Goal: Task Accomplishment & Management: Complete application form

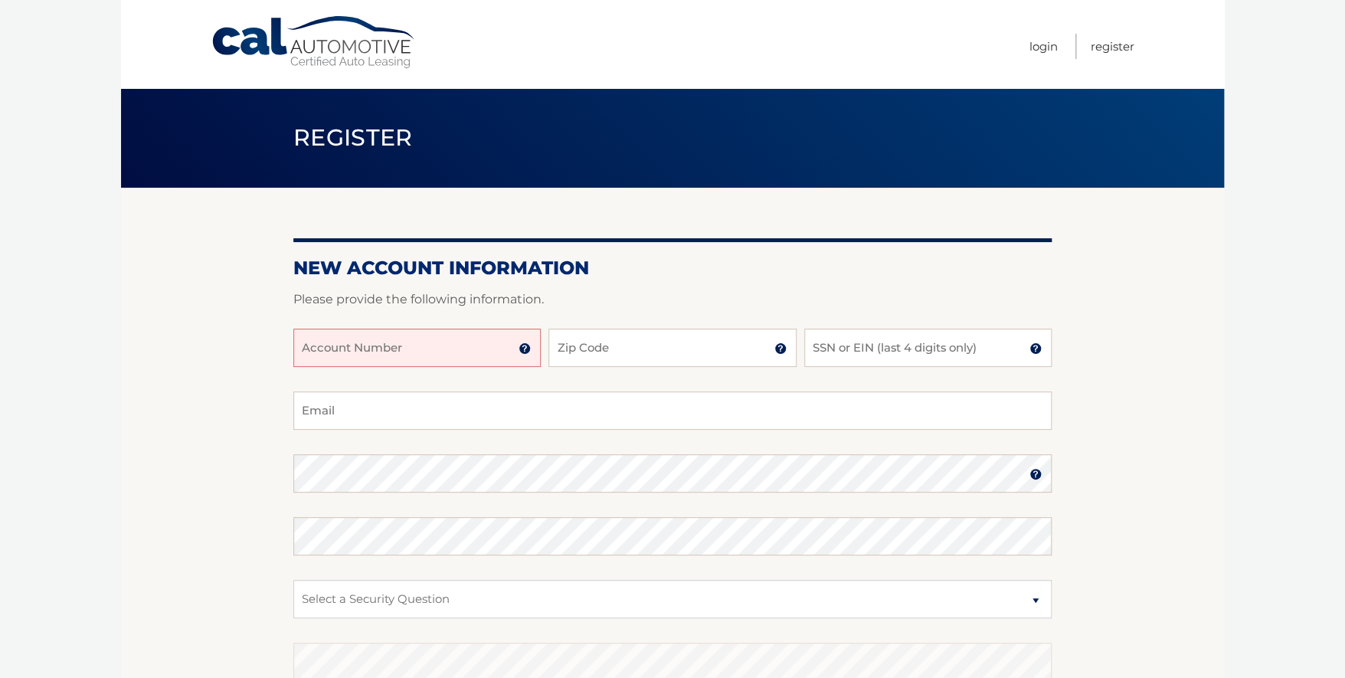
click at [526, 348] on img at bounding box center [525, 348] width 12 height 12
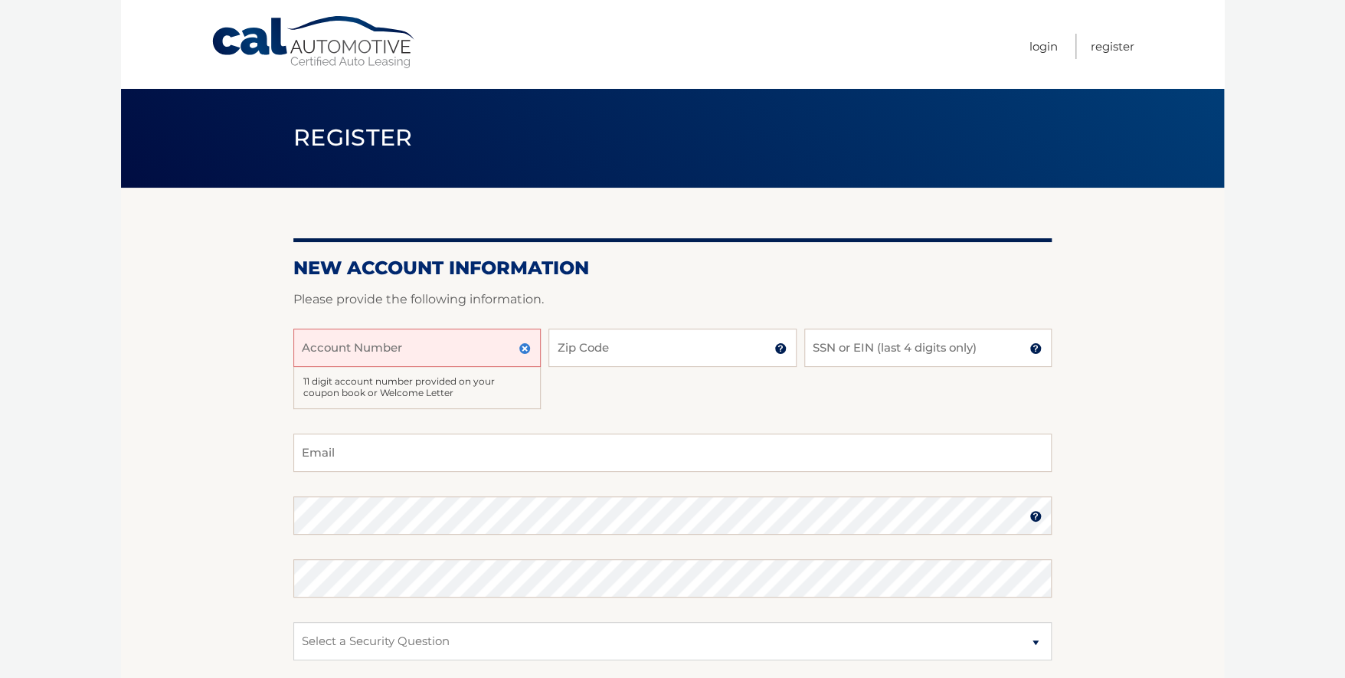
click at [526, 348] on img at bounding box center [525, 348] width 12 height 12
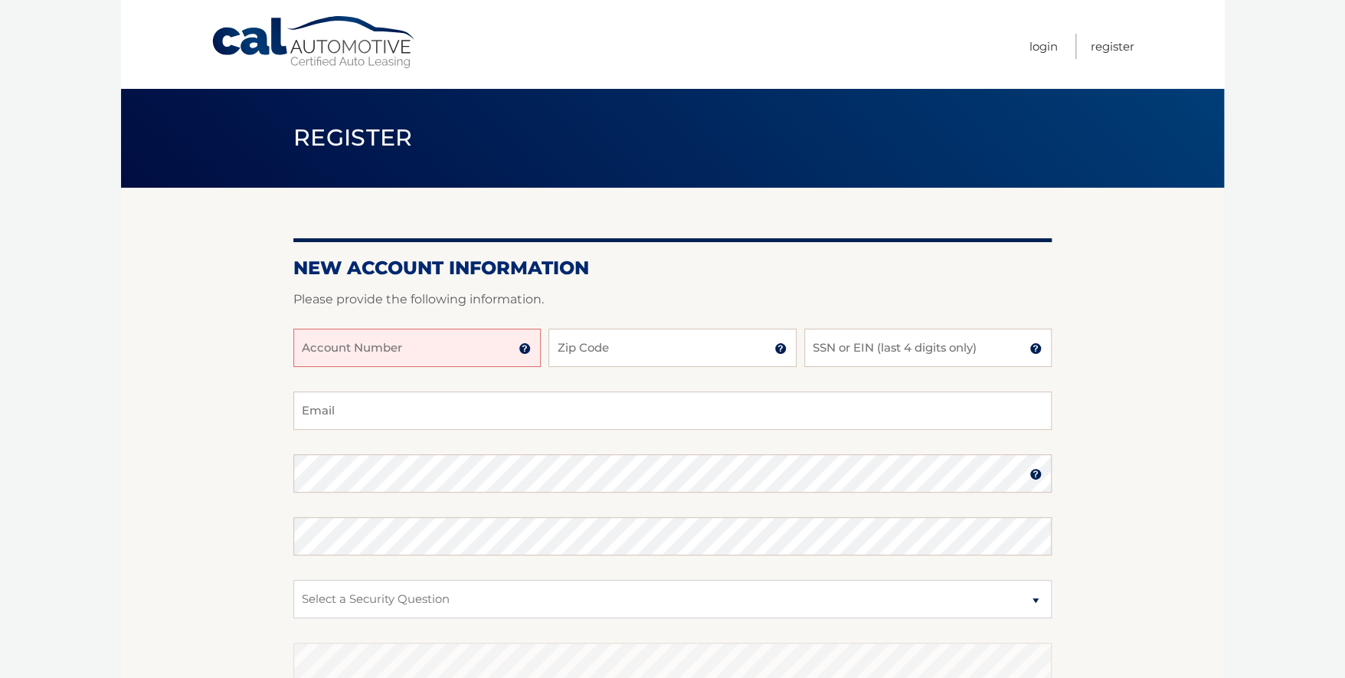
click at [438, 358] on input "Account Number" at bounding box center [416, 348] width 247 height 38
type input "44455997496"
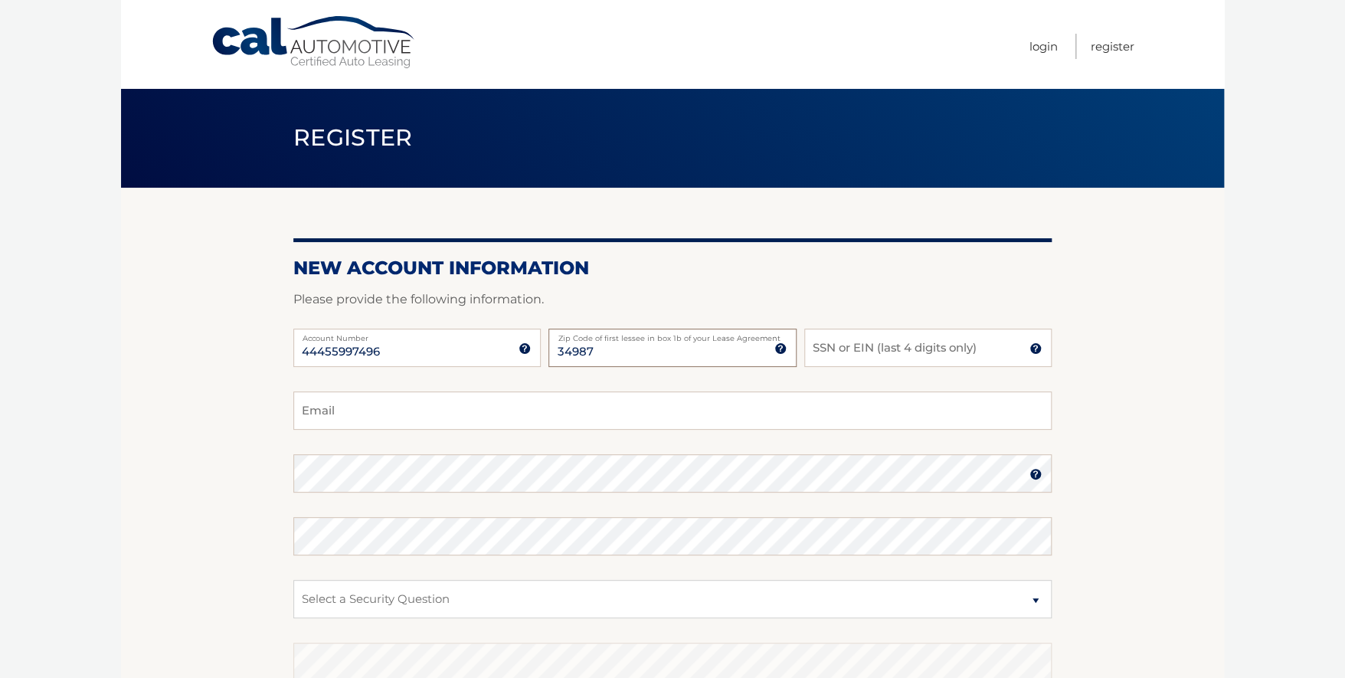
type input "34987"
type input "0424"
type input "mcundle@comcast.net"
click at [1036, 473] on img at bounding box center [1035, 474] width 12 height 12
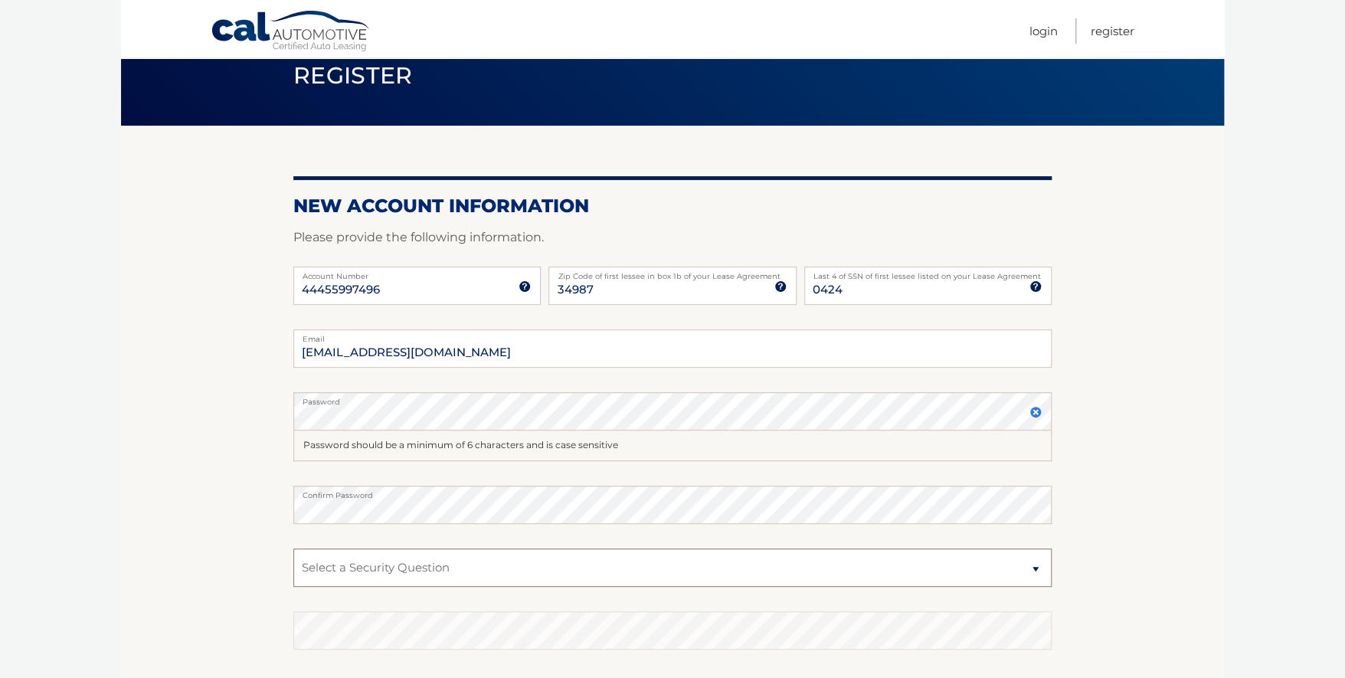
scroll to position [152, 0]
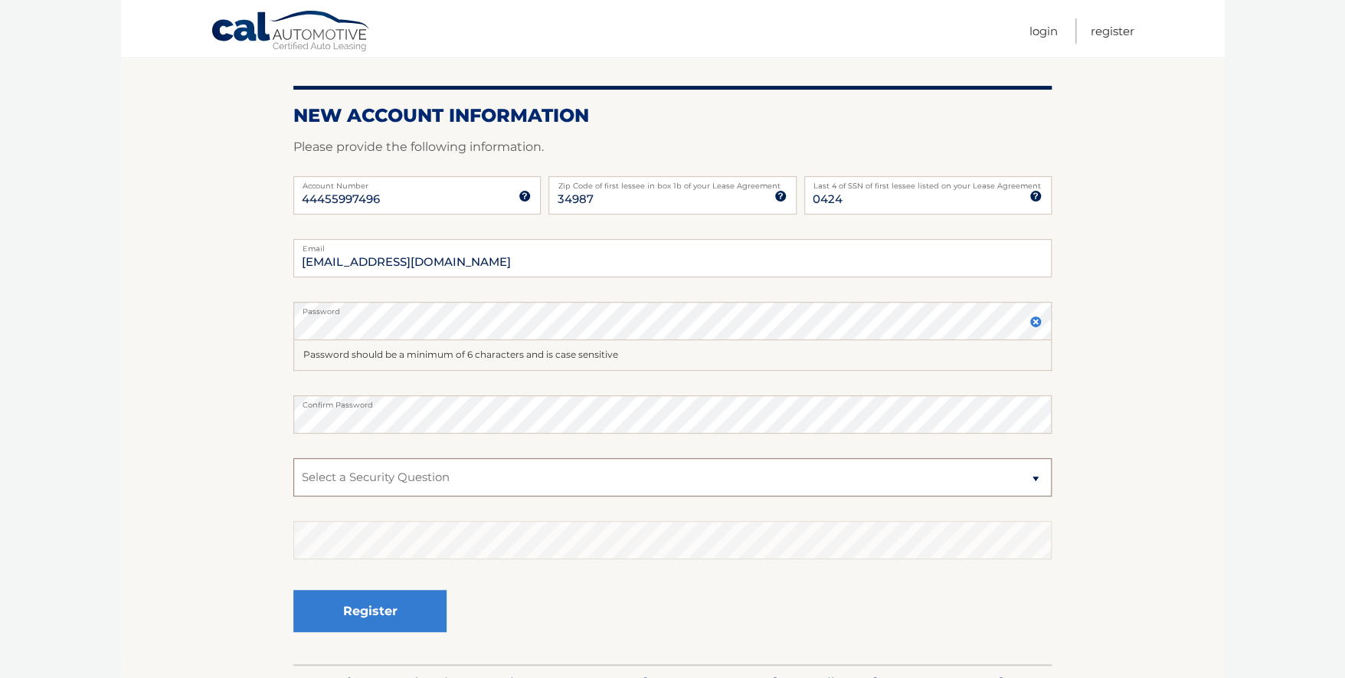
click at [1033, 476] on select "Select a Security Question What was the name of your elementary school? What is…" at bounding box center [672, 477] width 758 height 38
select select "2"
click at [293, 458] on select "Select a Security Question What was the name of your elementary school? What is…" at bounding box center [672, 477] width 758 height 38
click at [371, 620] on button "Register" at bounding box center [369, 611] width 153 height 42
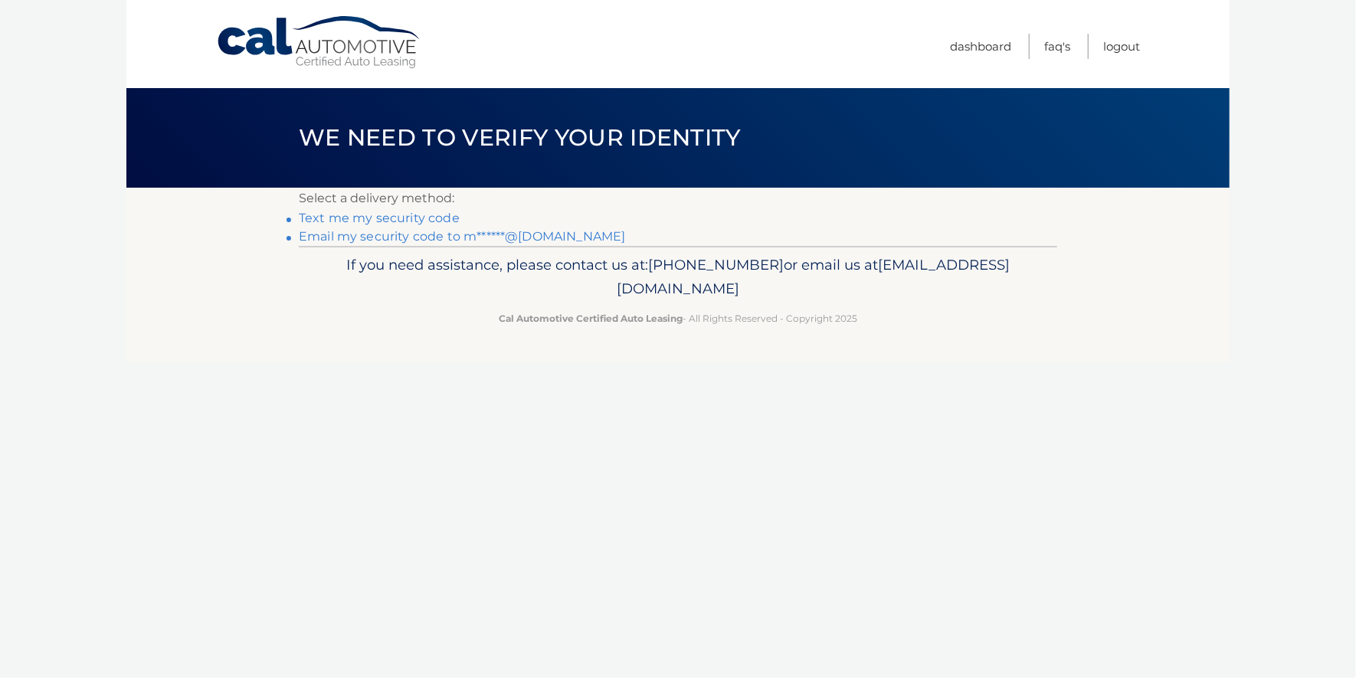
click at [390, 221] on link "Text me my security code" at bounding box center [379, 218] width 161 height 15
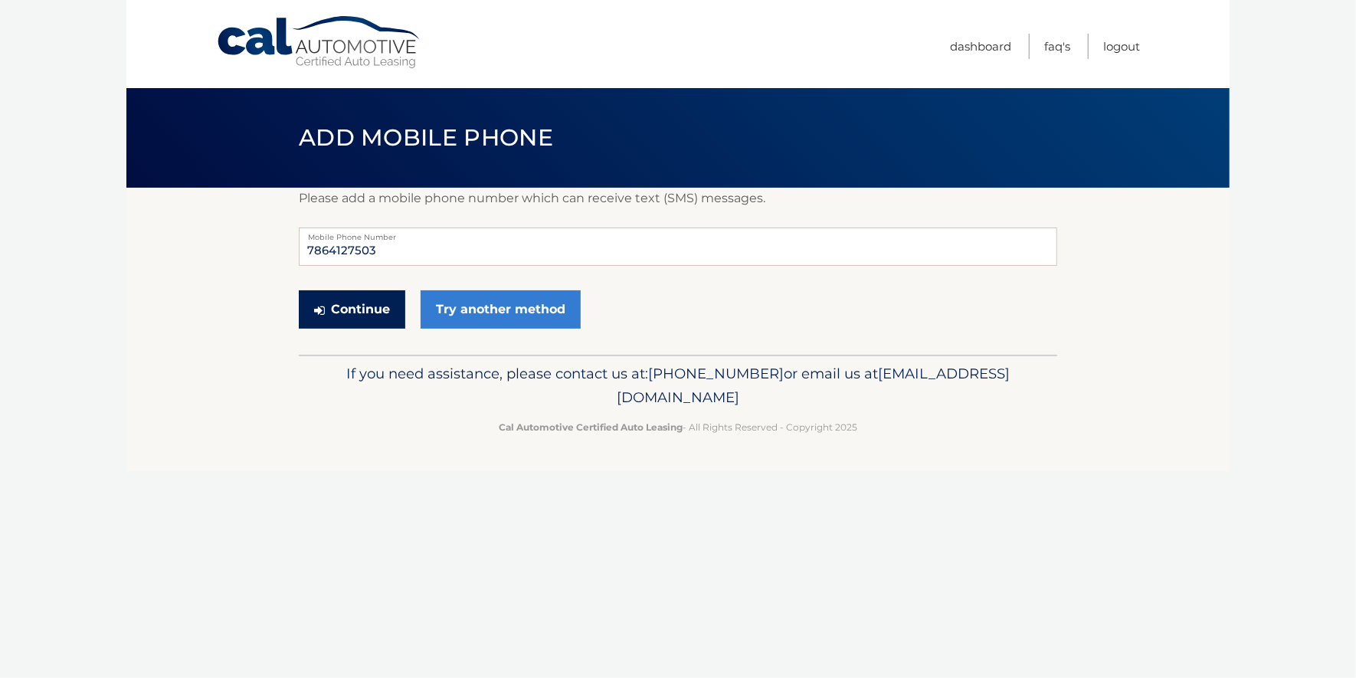
click at [369, 309] on button "Continue" at bounding box center [352, 309] width 106 height 38
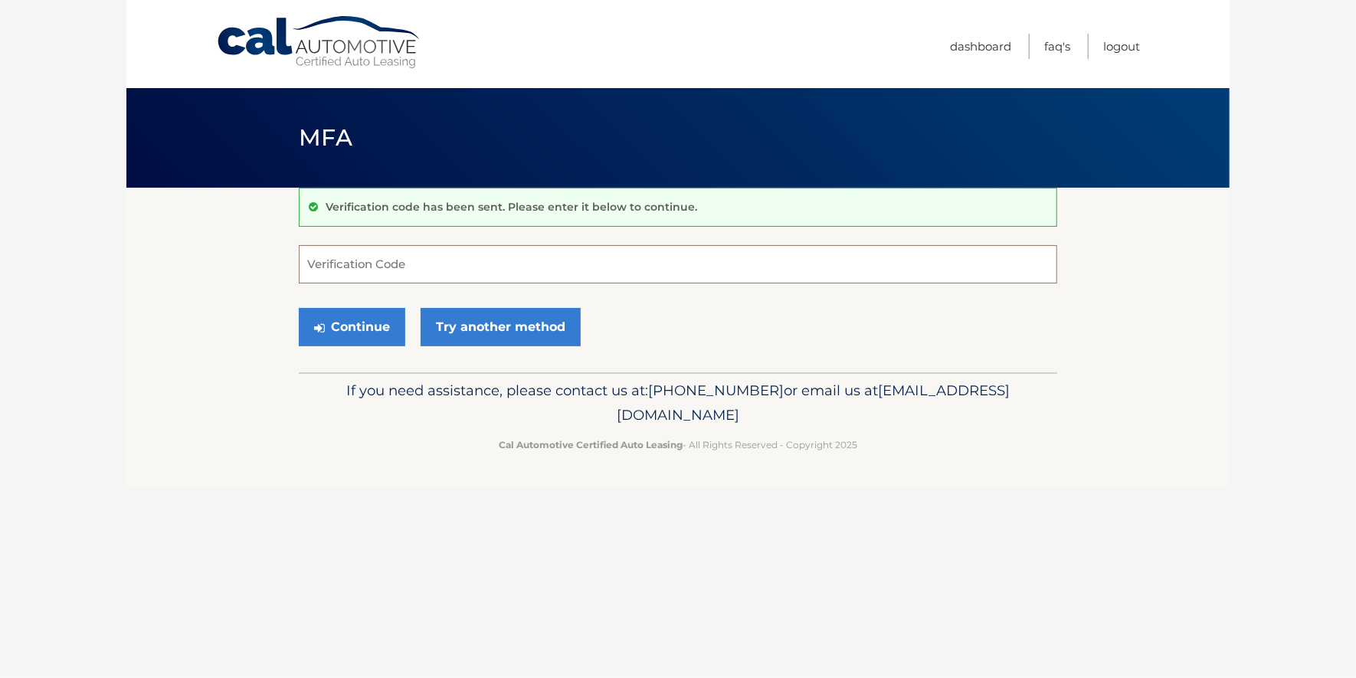
click at [426, 269] on input "Verification Code" at bounding box center [678, 264] width 758 height 38
type input "537193"
click at [355, 326] on button "Continue" at bounding box center [352, 327] width 106 height 38
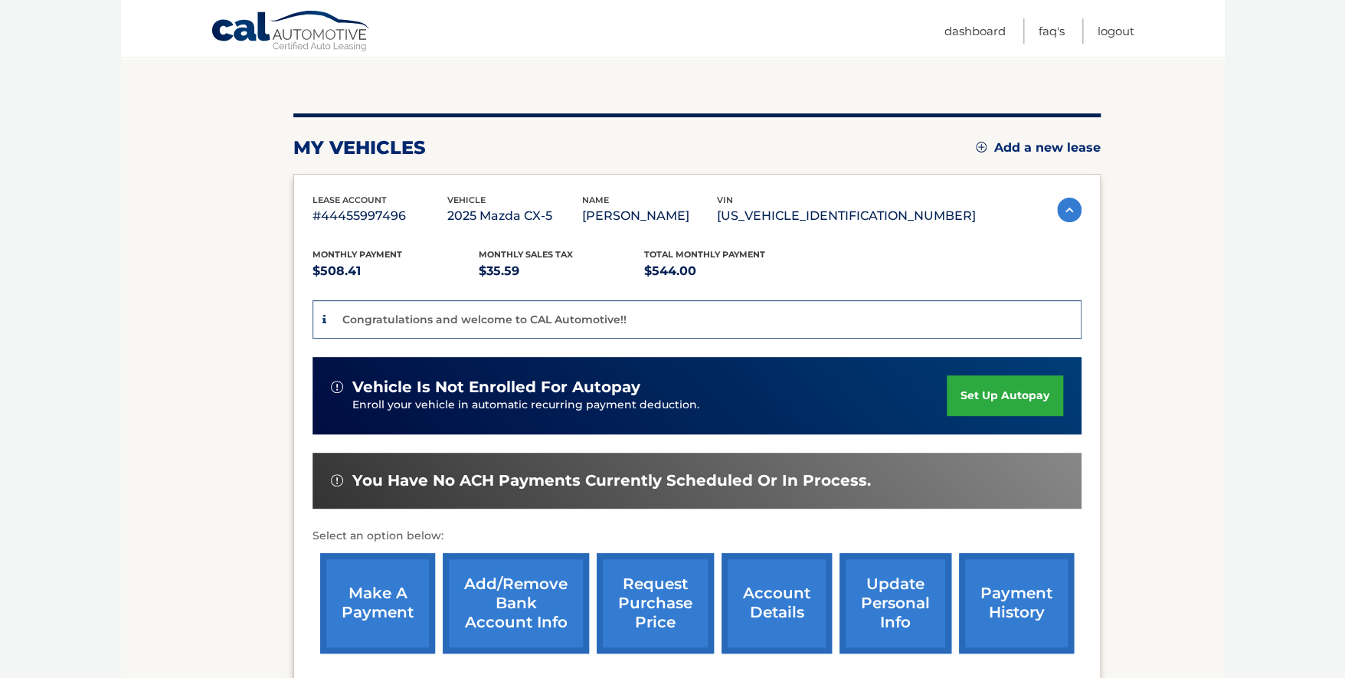
scroll to position [152, 0]
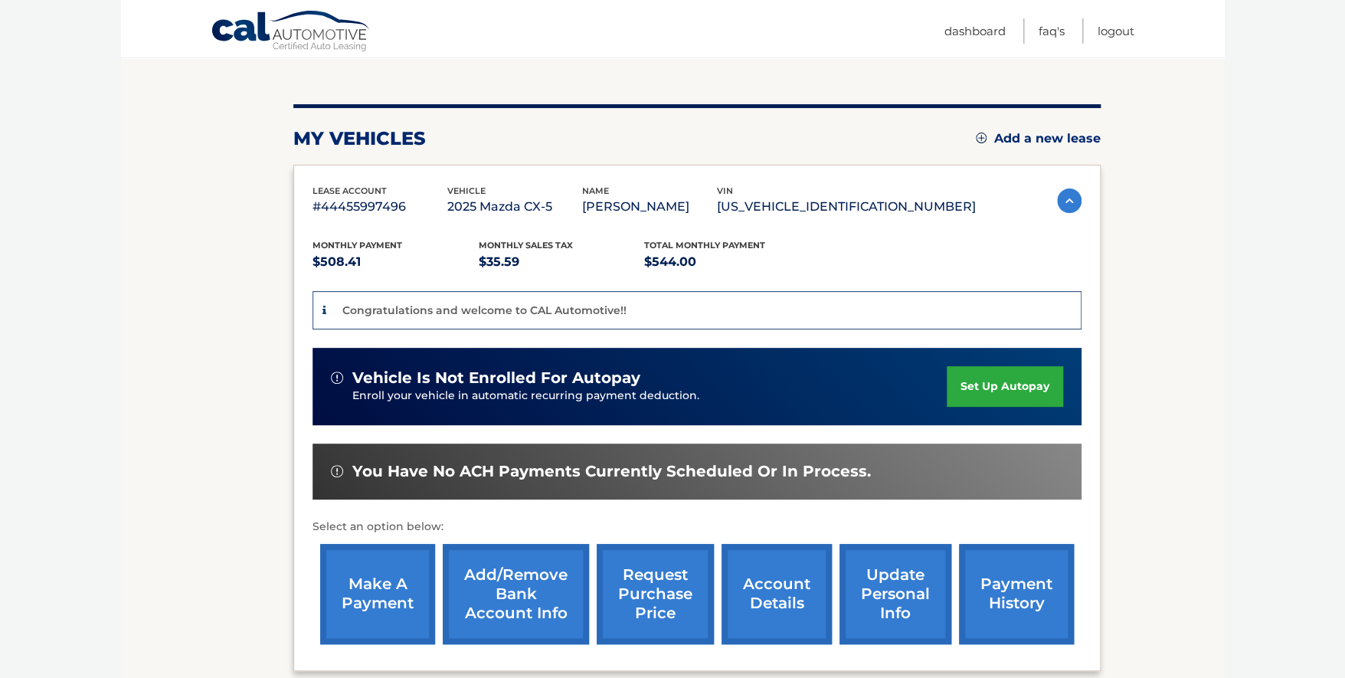
click at [997, 386] on link "set up autopay" at bounding box center [1005, 386] width 116 height 41
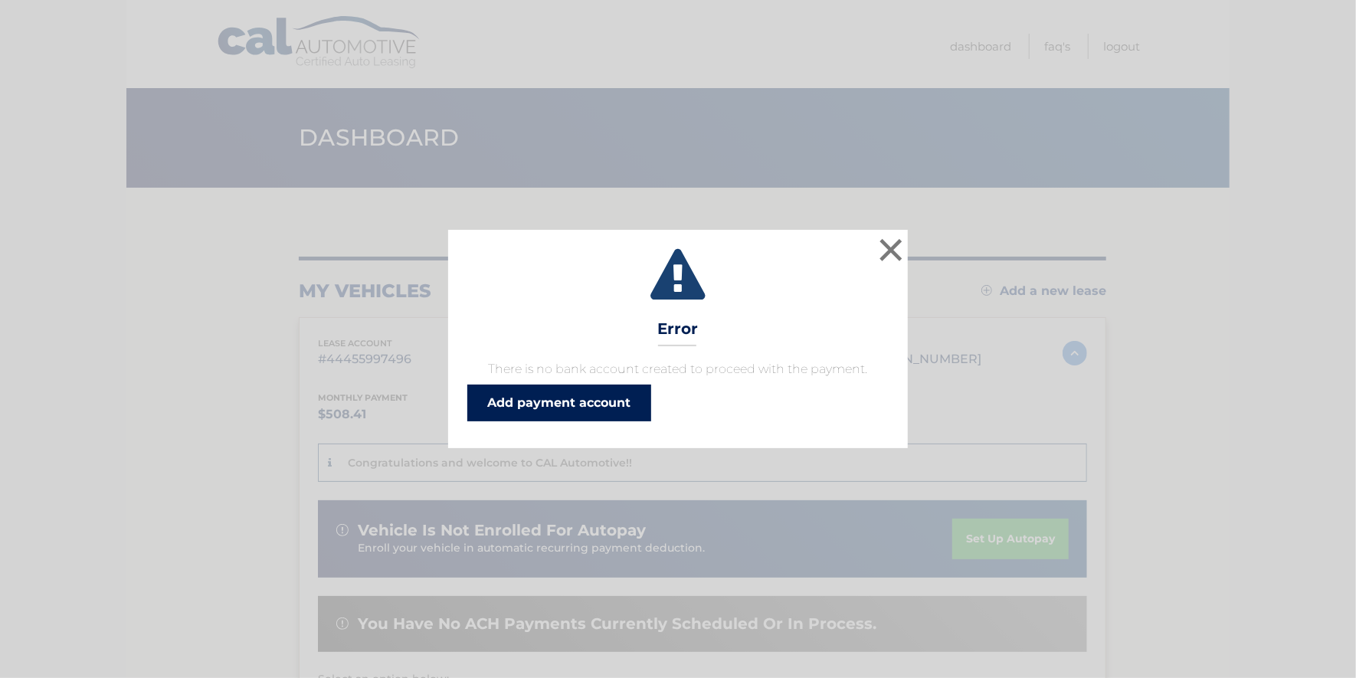
click at [523, 401] on link "Add payment account" at bounding box center [559, 403] width 184 height 37
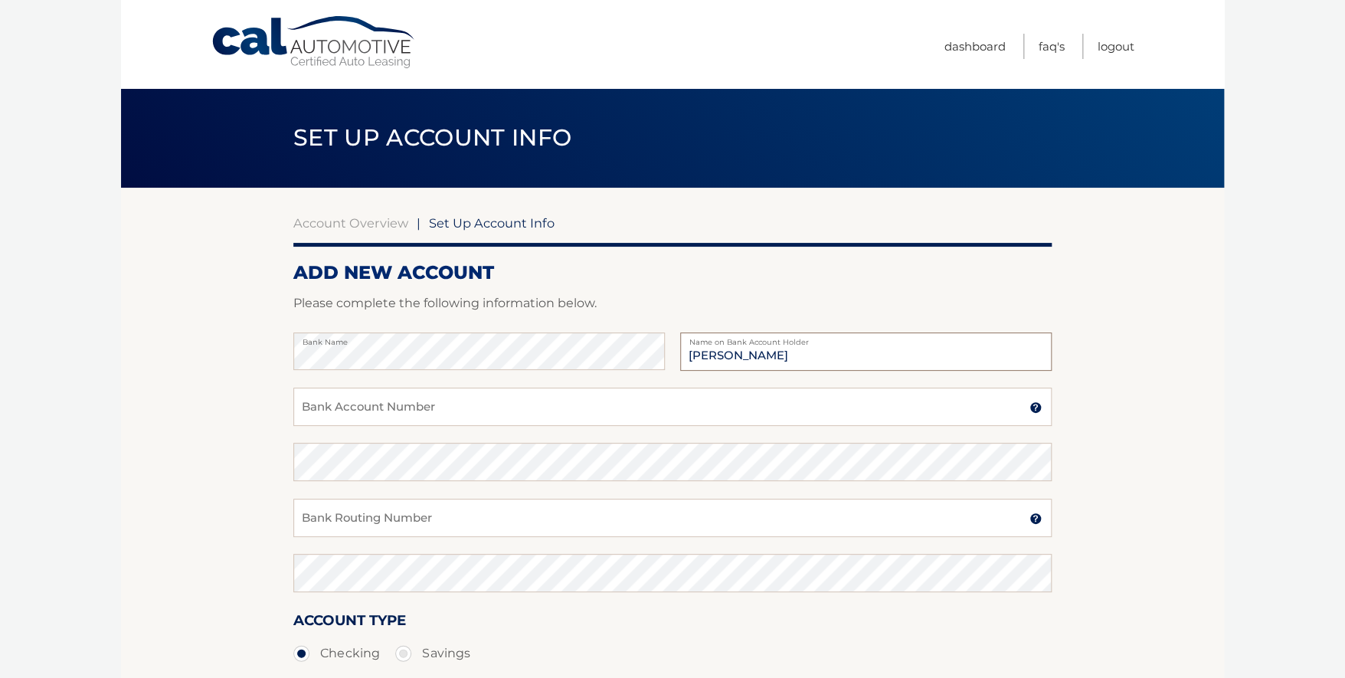
type input "Michael Cundle"
click at [414, 404] on input "Bank Account Number" at bounding box center [672, 407] width 758 height 38
type input "159152600"
click at [414, 517] on input "Bank Routing Number" at bounding box center [672, 518] width 758 height 38
type input "267084131"
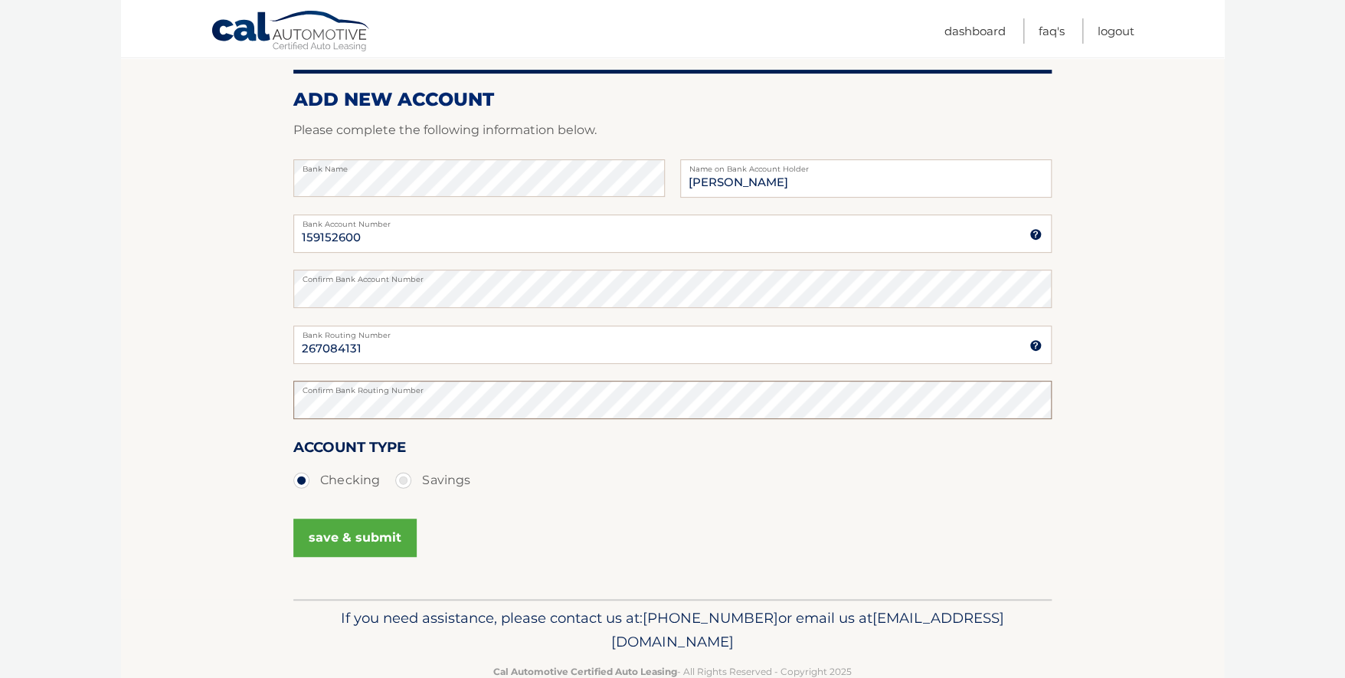
scroll to position [210, 0]
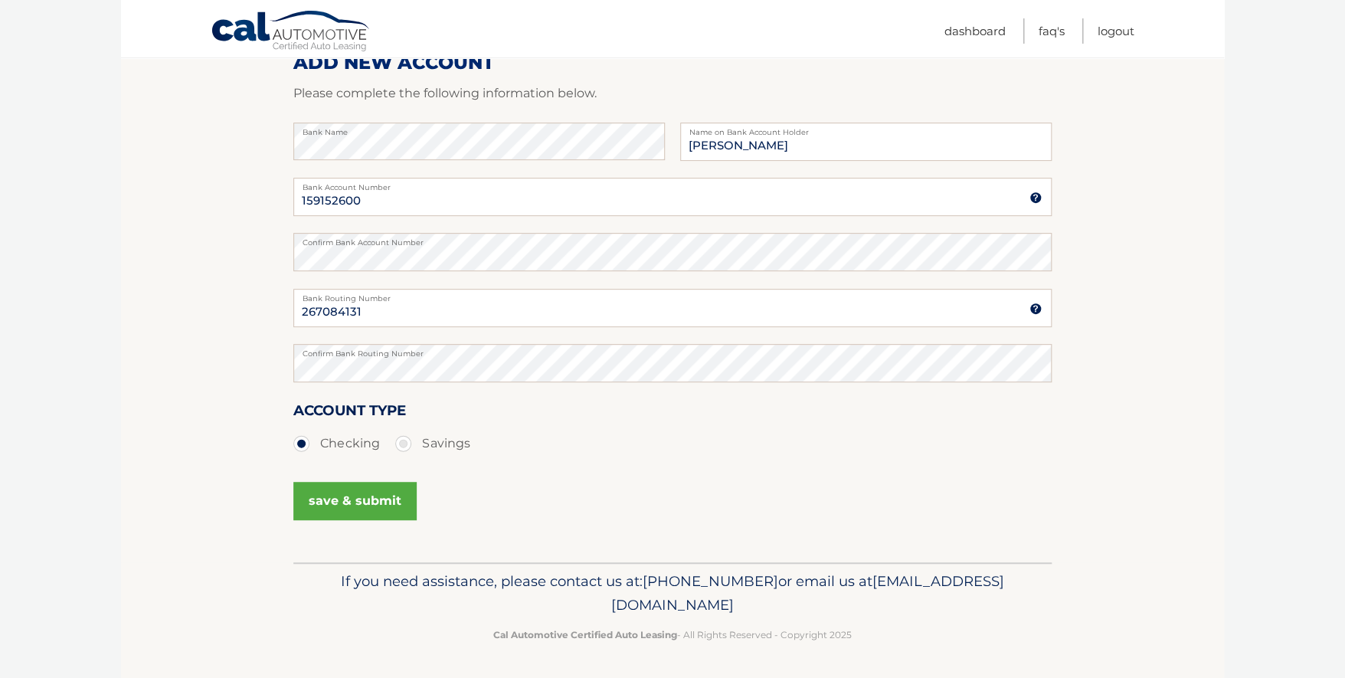
click at [377, 498] on button "save & submit" at bounding box center [354, 501] width 123 height 38
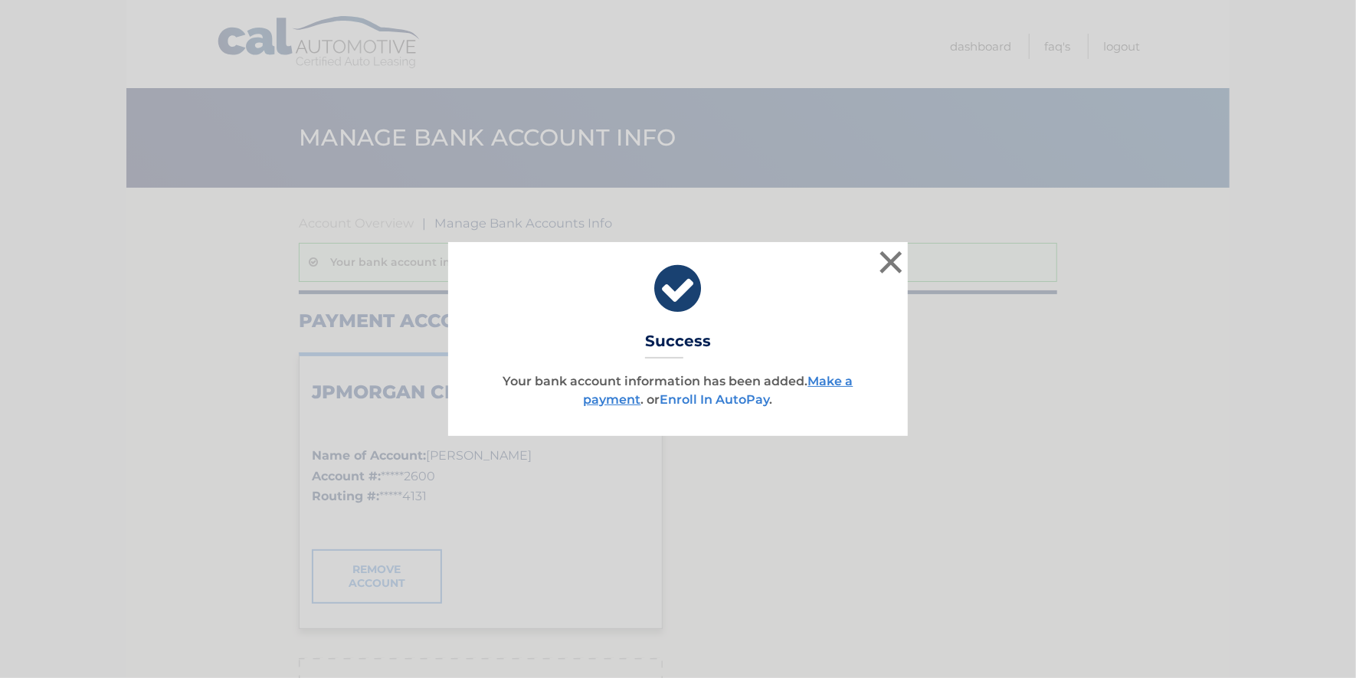
click at [738, 394] on link "Enroll In AutoPay" at bounding box center [715, 399] width 110 height 15
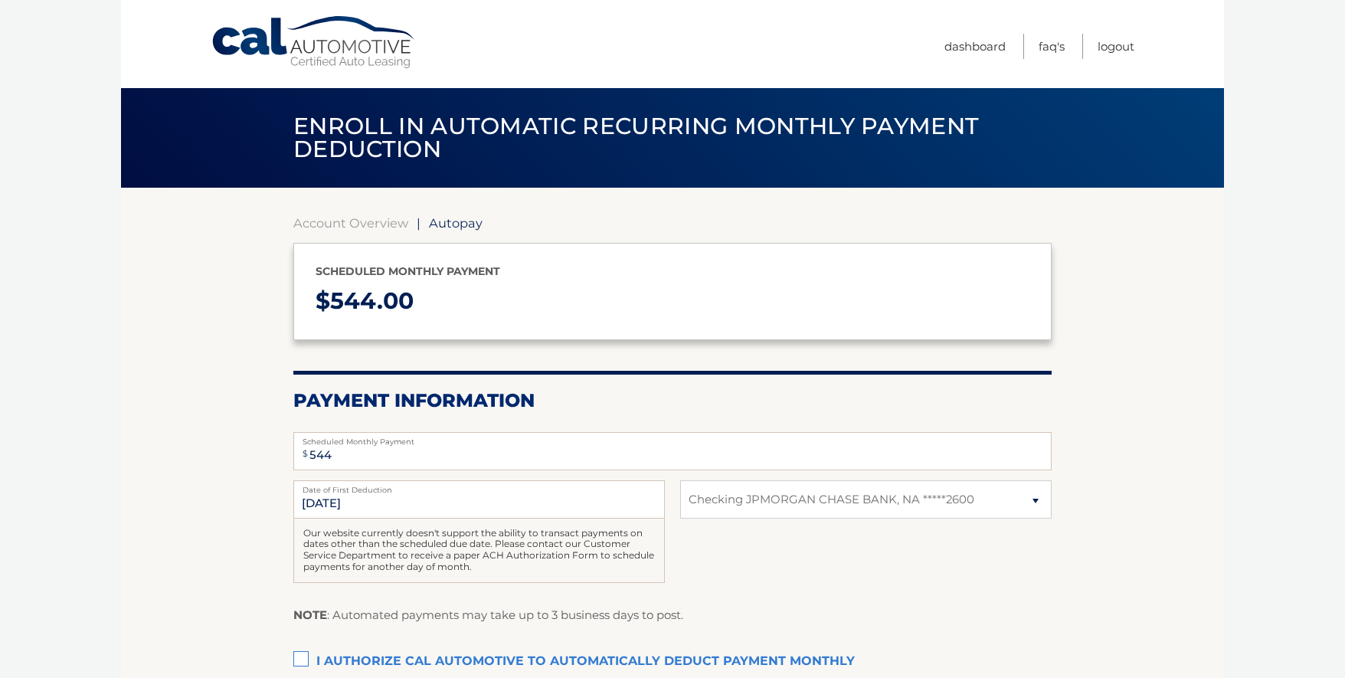
select select "YjhjYTVlNmQtYTgwYS00ZjEwLTgzYmEtNDU3MzM5NDBjZDE2"
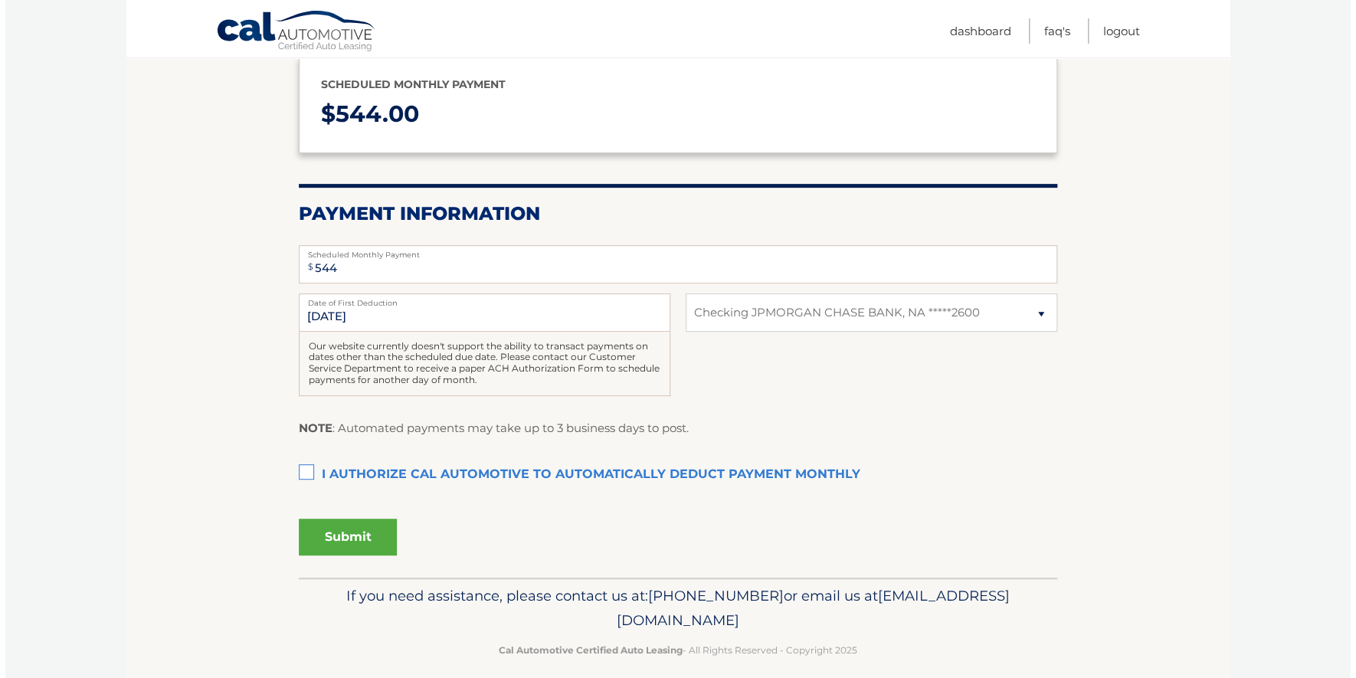
scroll to position [201, 0]
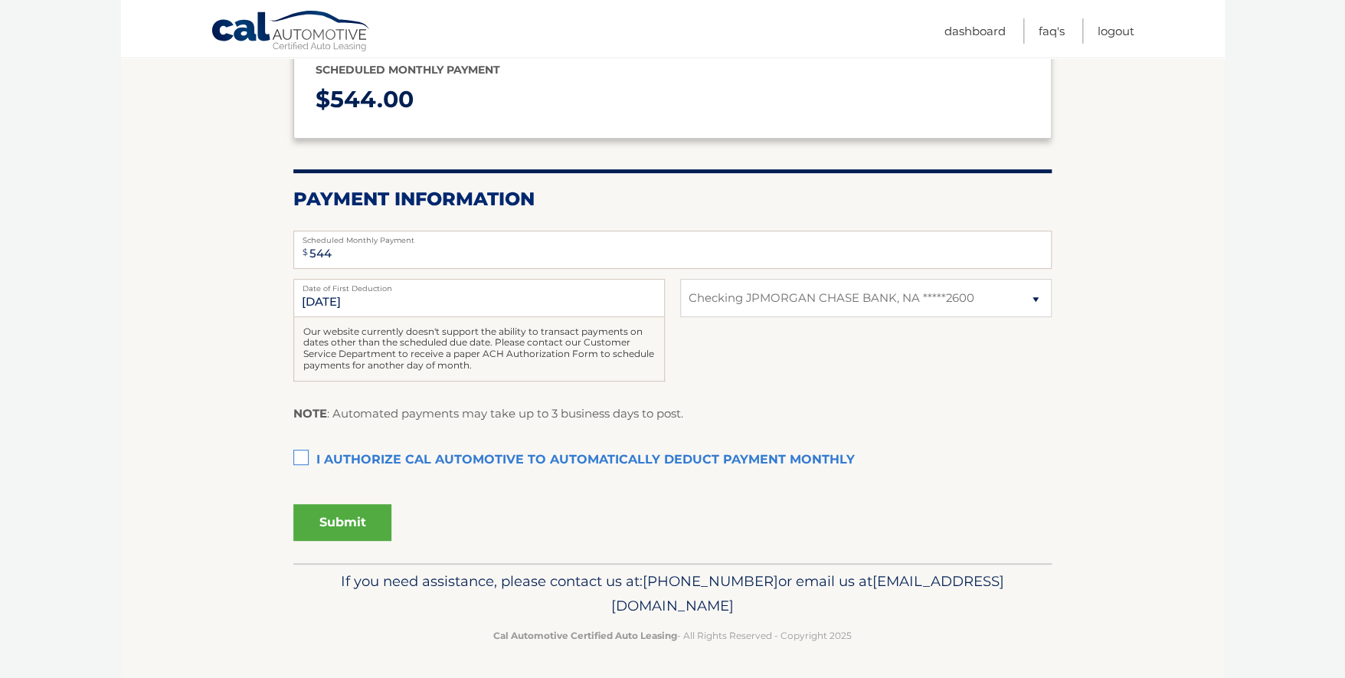
click at [299, 458] on label "I authorize cal automotive to automatically deduct payment monthly This checkbo…" at bounding box center [672, 460] width 758 height 31
click at [0, 0] on input "I authorize cal automotive to automatically deduct payment monthly This checkbo…" at bounding box center [0, 0] width 0 height 0
click at [380, 306] on input "9/15/2025" at bounding box center [479, 298] width 372 height 38
click at [322, 302] on input "9/15/2025" at bounding box center [479, 298] width 372 height 38
click at [738, 367] on div "9/15/2025 Date of First Deduction Our website currently doesn't support the abi…" at bounding box center [672, 338] width 758 height 119
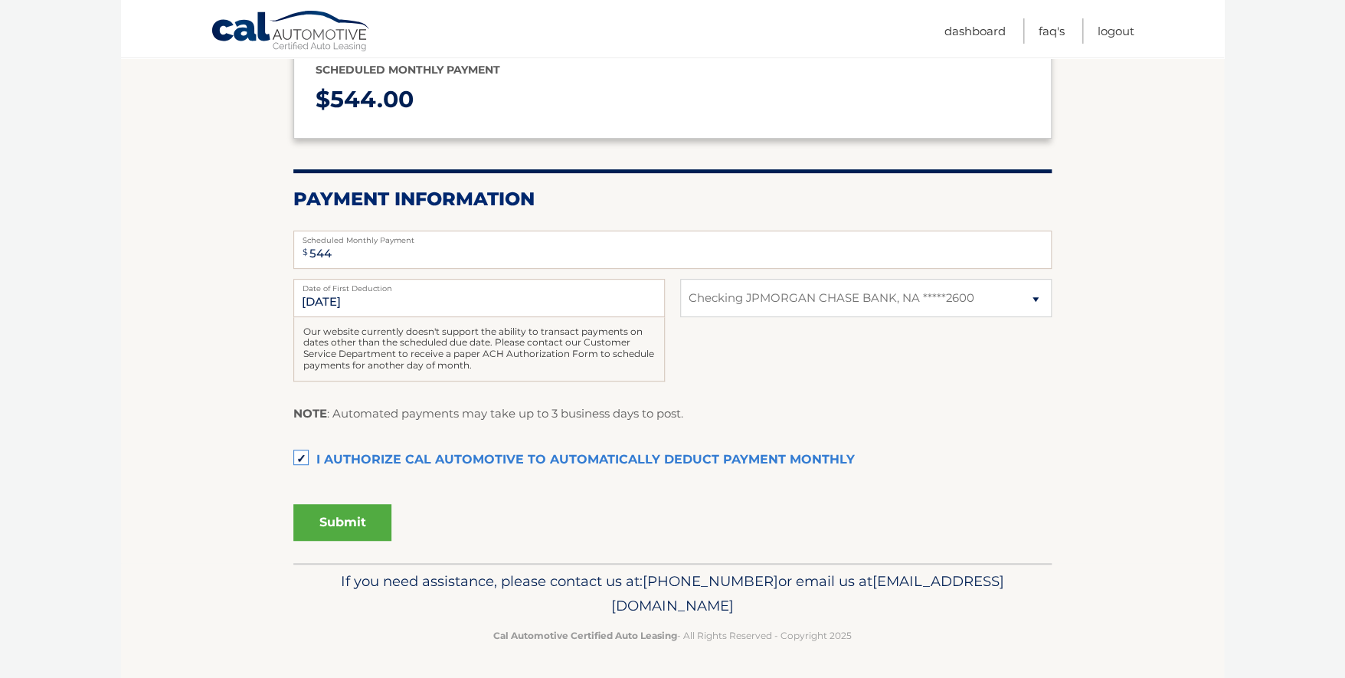
click at [354, 513] on button "Submit" at bounding box center [342, 522] width 98 height 37
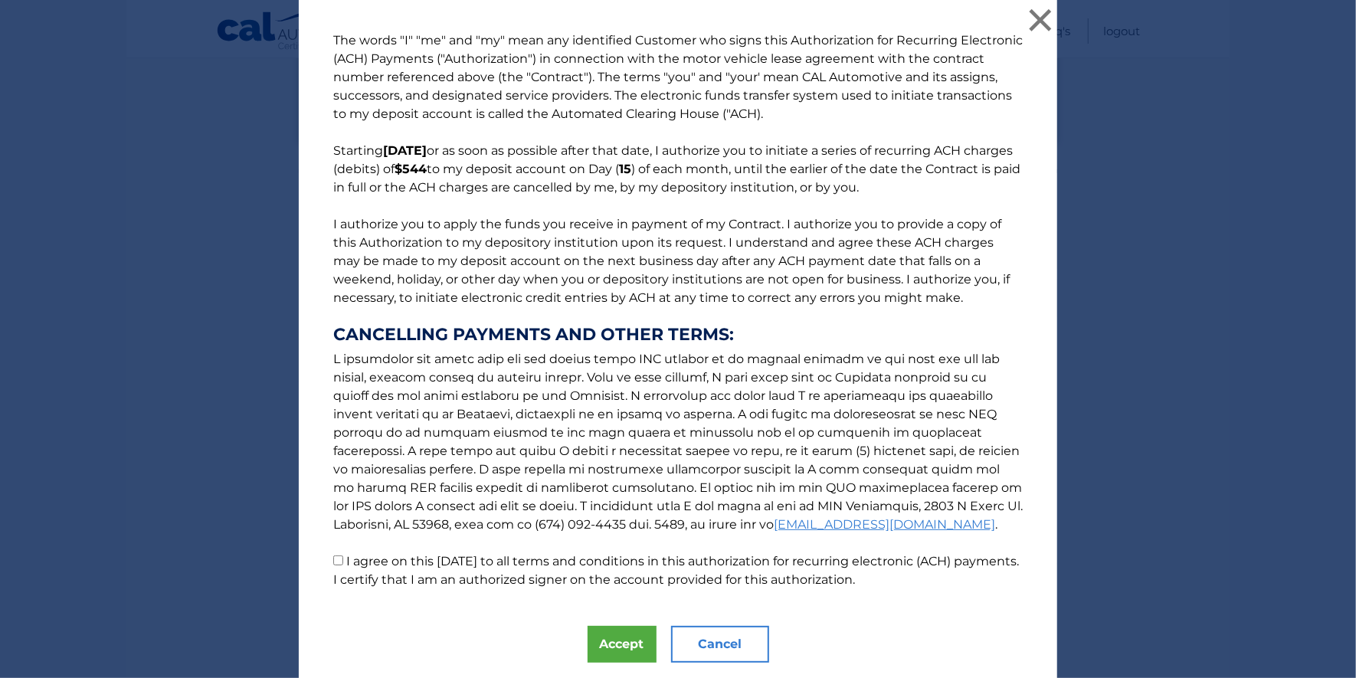
scroll to position [45, 0]
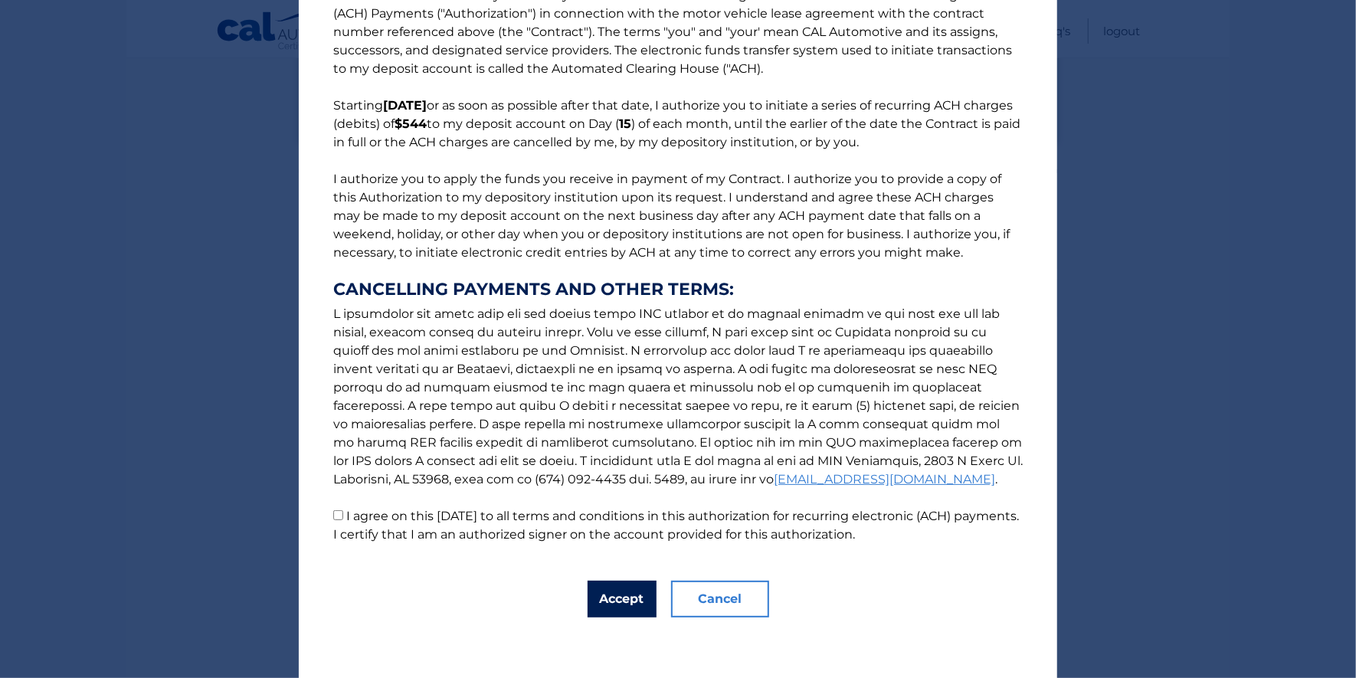
click at [615, 594] on button "Accept" at bounding box center [622, 599] width 69 height 37
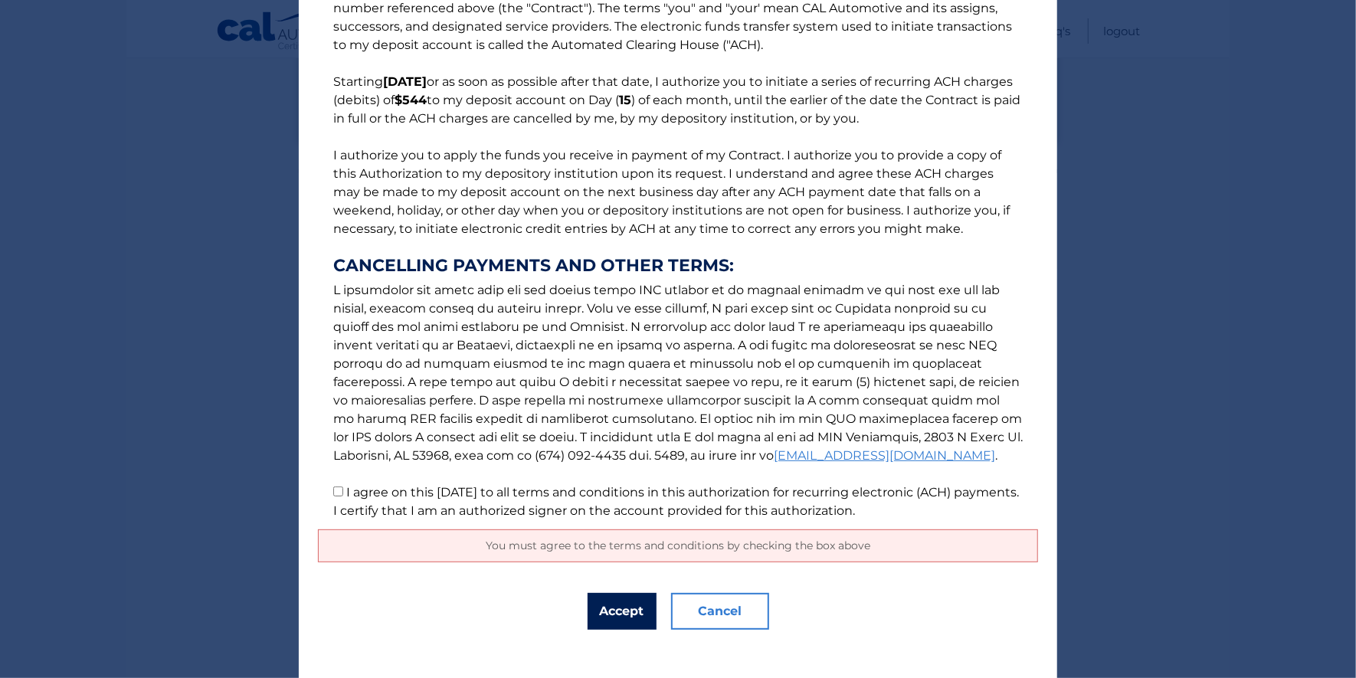
scroll to position [81, 0]
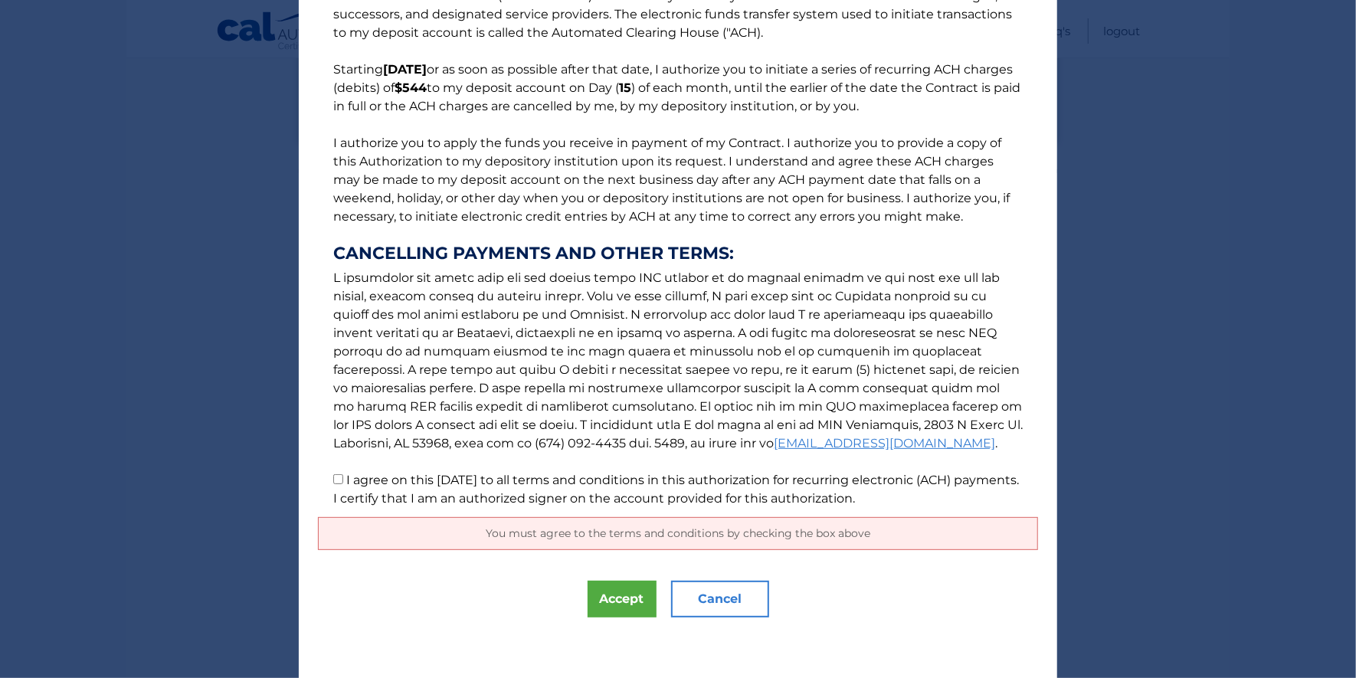
click at [333, 476] on input "I agree on this 09/05/2025 to all terms and conditions in this authorization fo…" at bounding box center [338, 479] width 10 height 10
checkbox input "true"
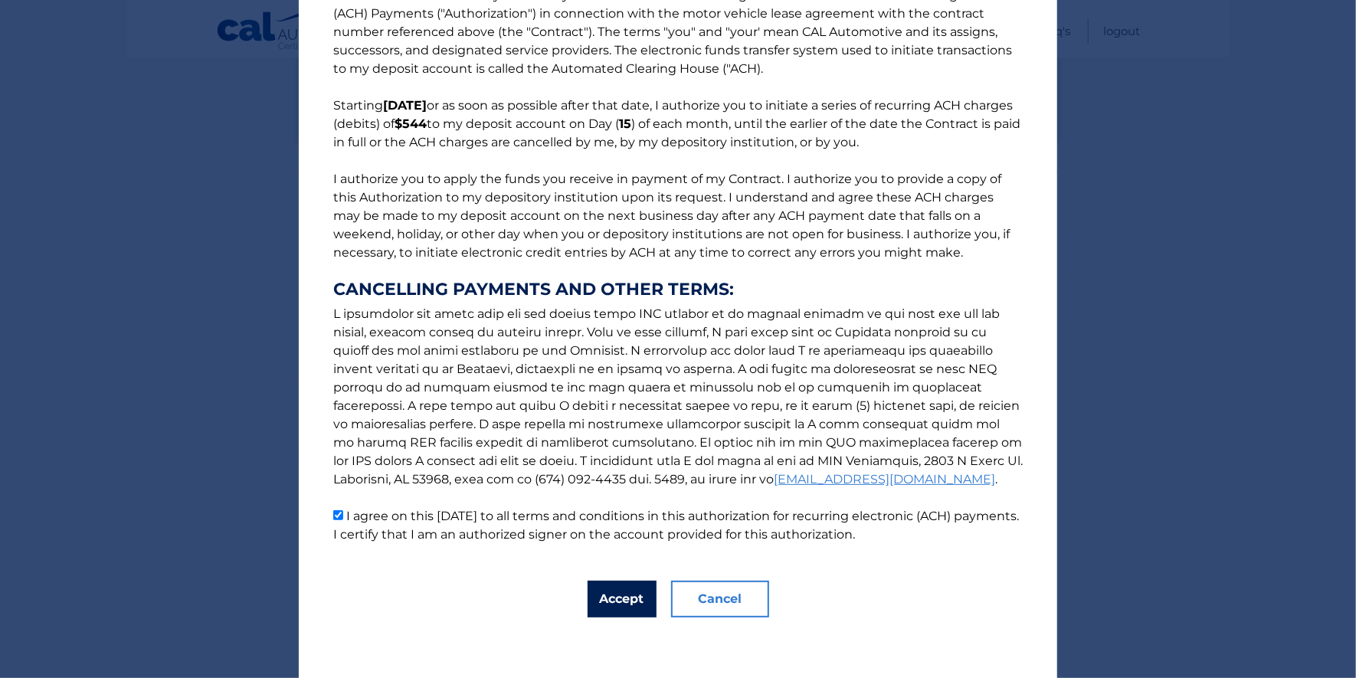
click at [610, 594] on button "Accept" at bounding box center [622, 599] width 69 height 37
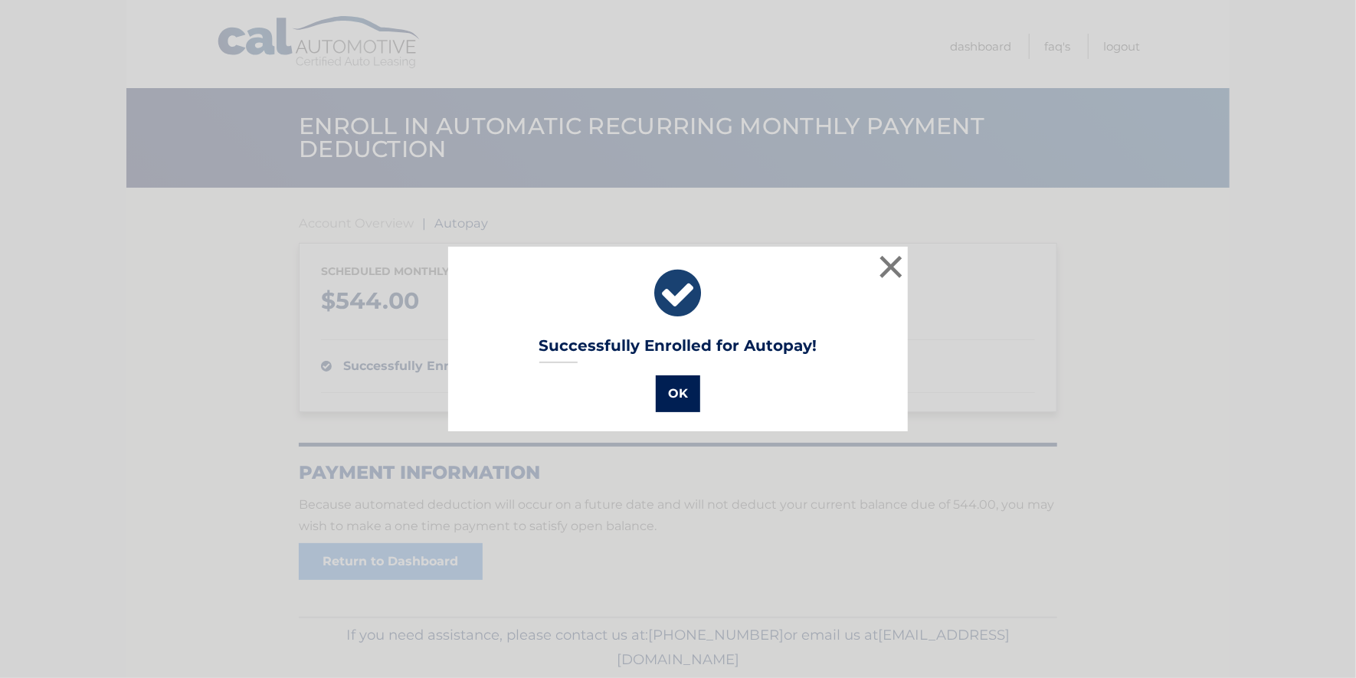
click at [665, 390] on button "OK" at bounding box center [678, 393] width 44 height 37
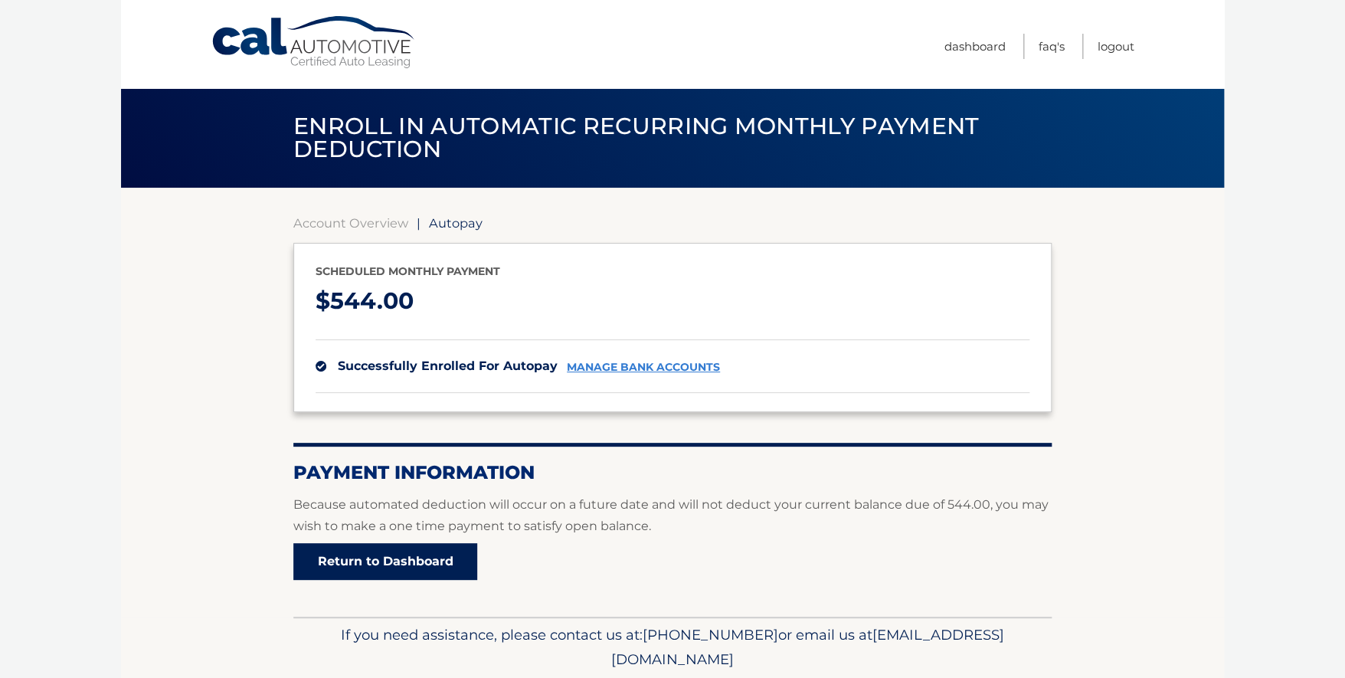
click at [407, 558] on link "Return to Dashboard" at bounding box center [385, 561] width 184 height 37
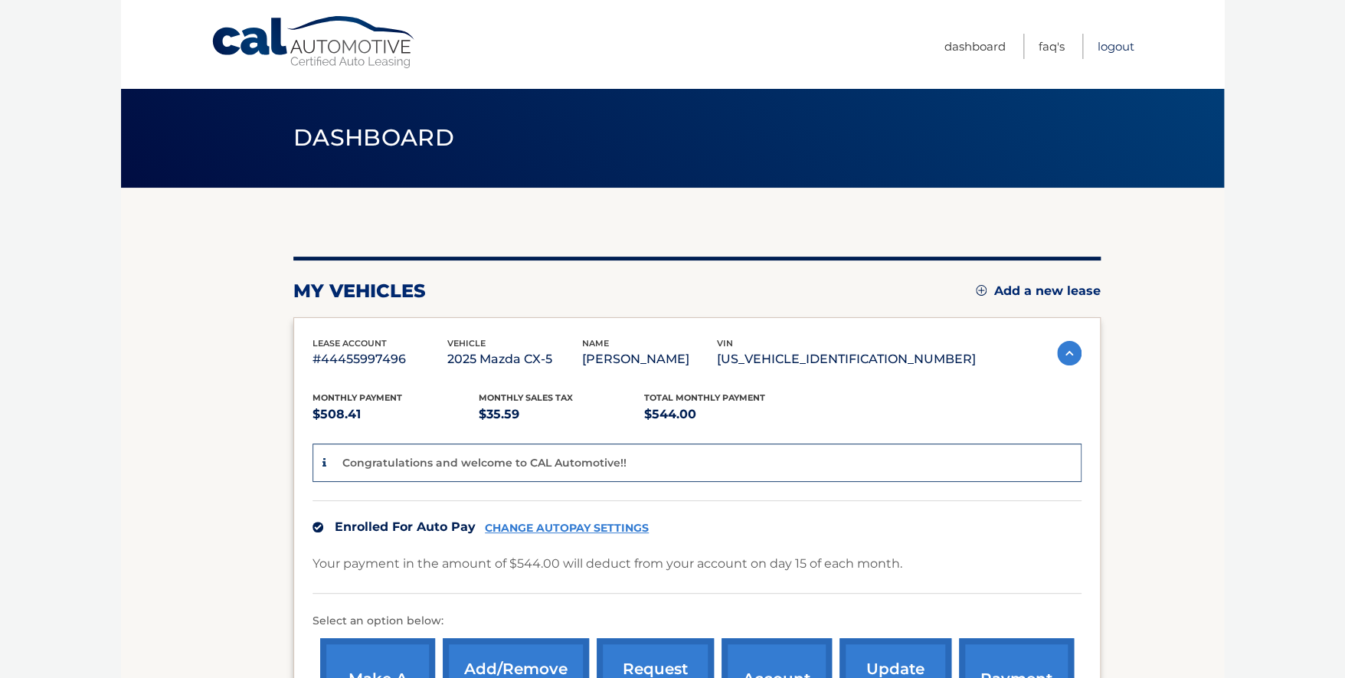
click at [1120, 44] on link "Logout" at bounding box center [1116, 46] width 37 height 25
